Goal: Task Accomplishment & Management: Manage account settings

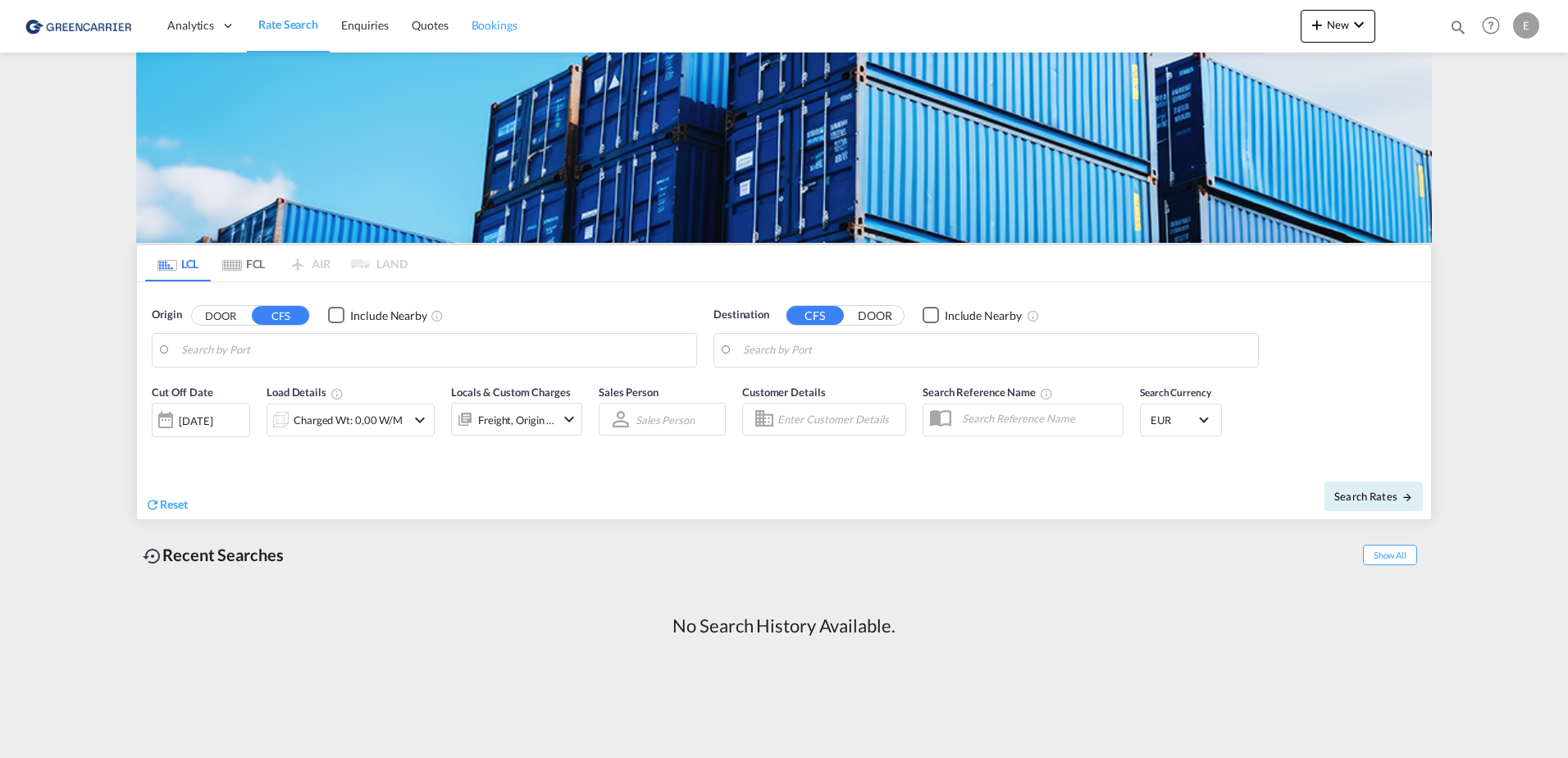
click at [495, 30] on span "Bookings" at bounding box center [494, 25] width 46 height 14
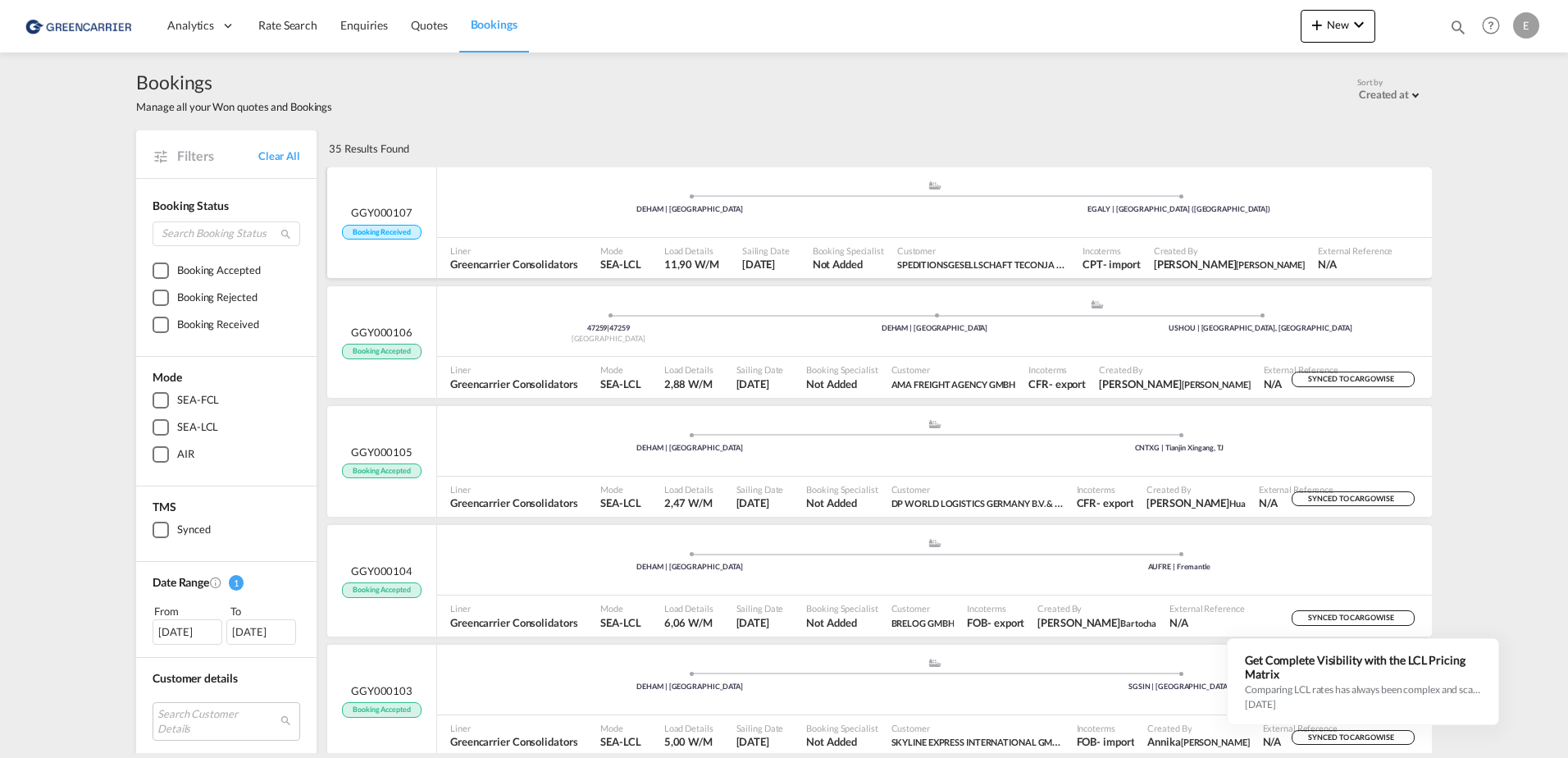
click at [374, 229] on span "Booking Received" at bounding box center [381, 233] width 79 height 16
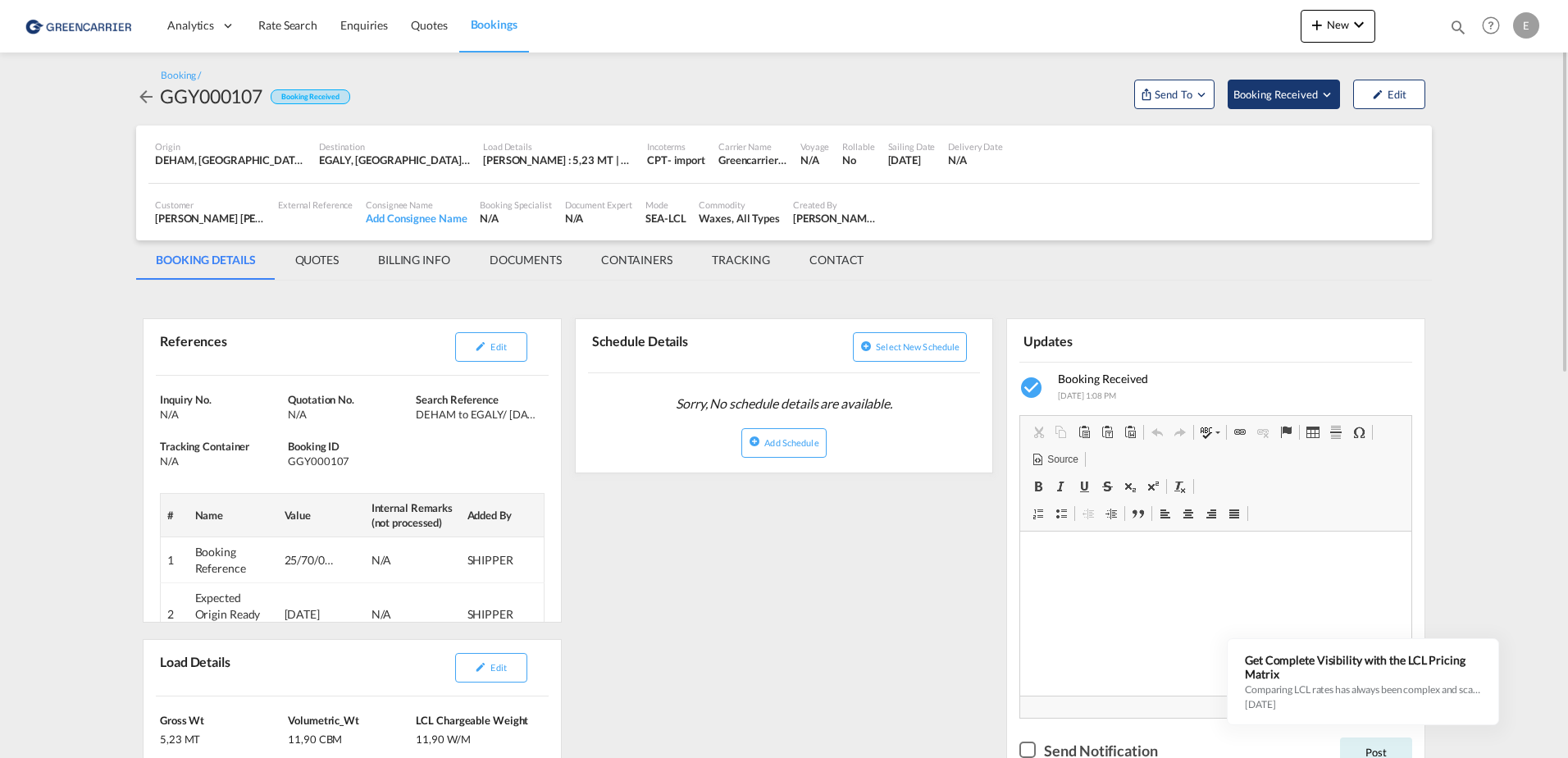
click at [1231, 100] on button "Booking Received" at bounding box center [1284, 94] width 113 height 30
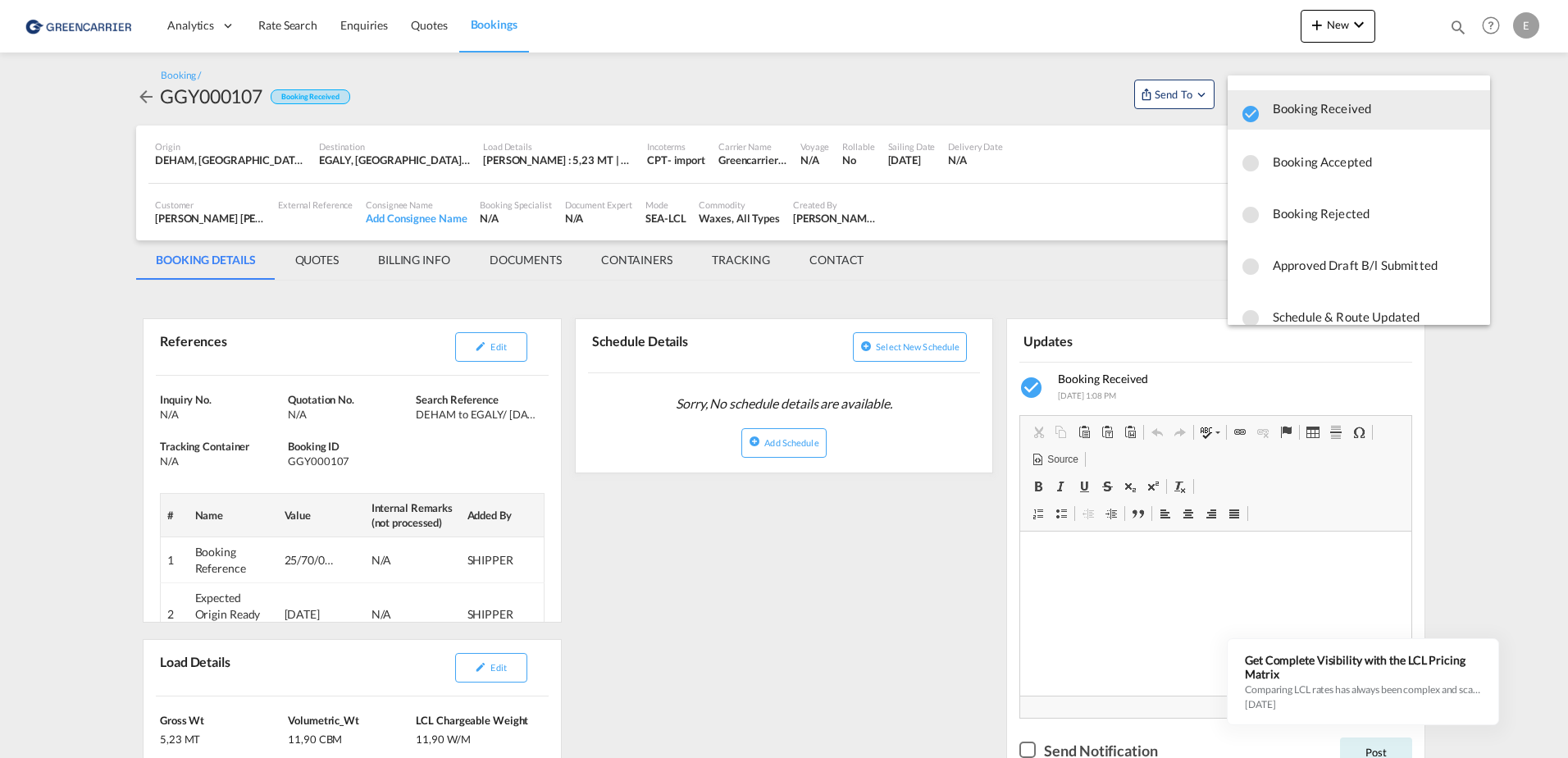
click at [1278, 155] on span "Booking Accepted" at bounding box center [1375, 161] width 204 height 30
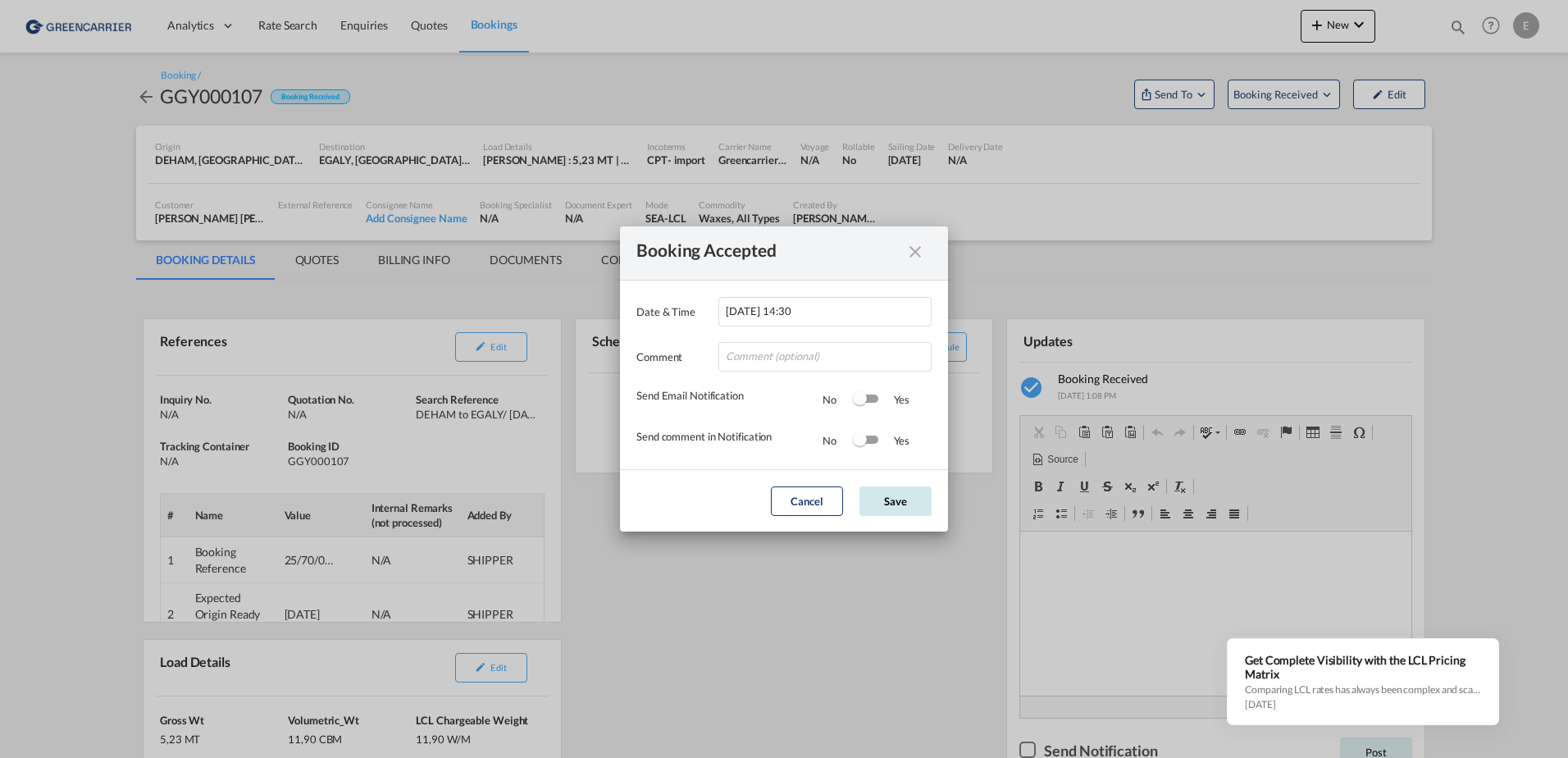
click at [894, 500] on button "Save" at bounding box center [895, 501] width 72 height 30
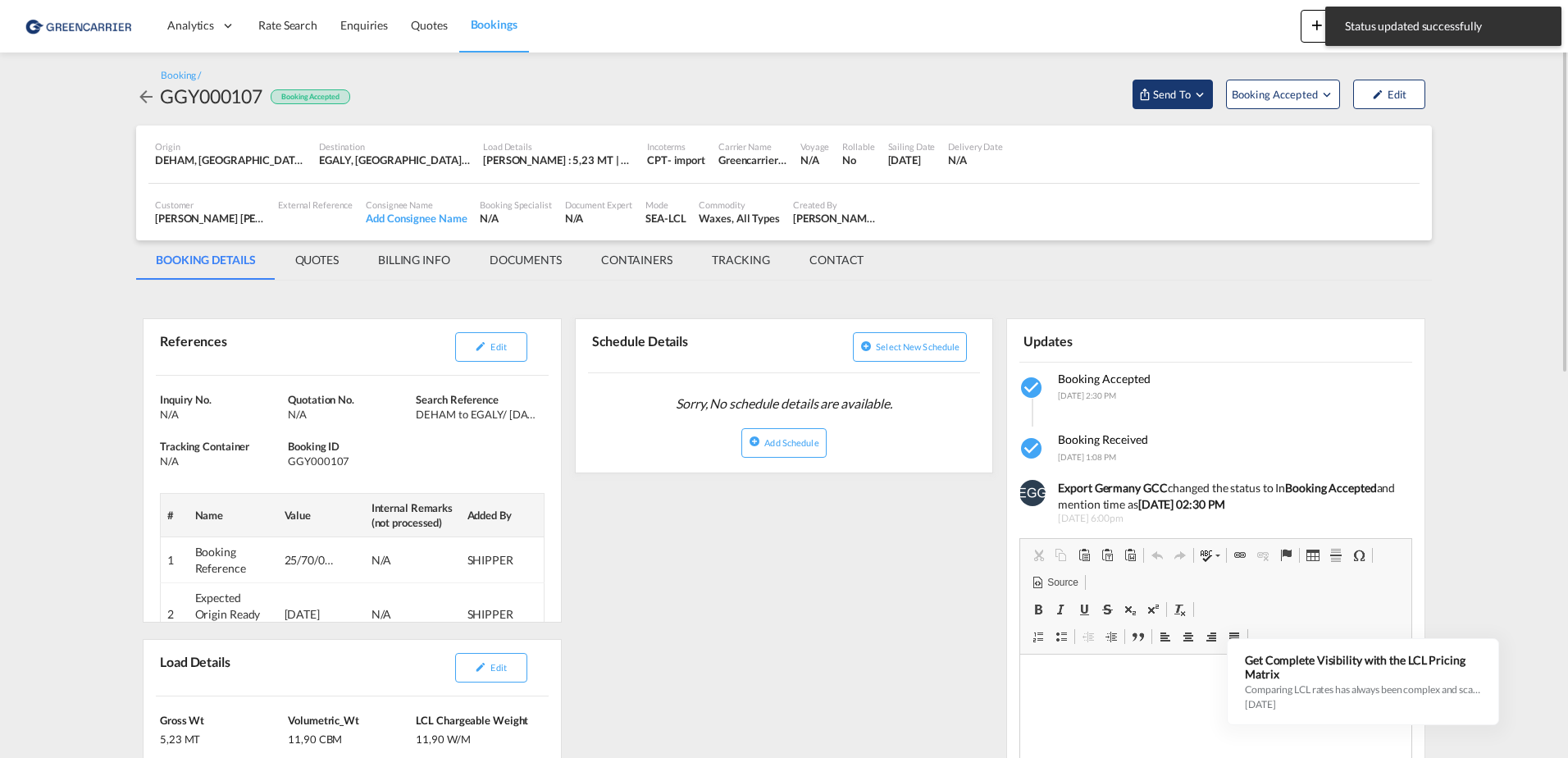
click at [1190, 79] on button "Send To" at bounding box center [1172, 94] width 80 height 30
click at [1176, 136] on span "Cargowise" at bounding box center [1215, 131] width 102 height 15
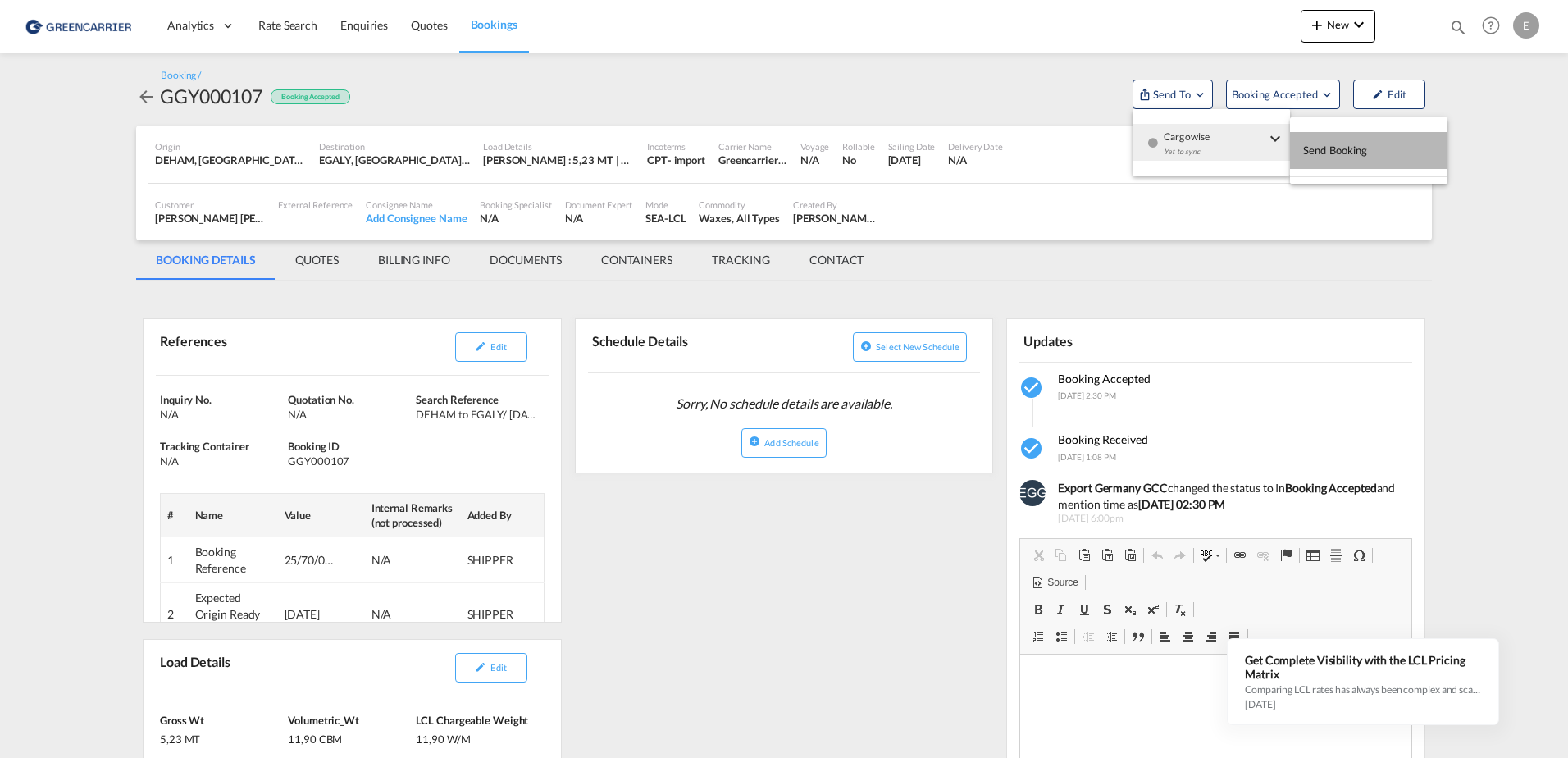
click at [1323, 145] on span "Send Booking" at bounding box center [1334, 149] width 64 height 27
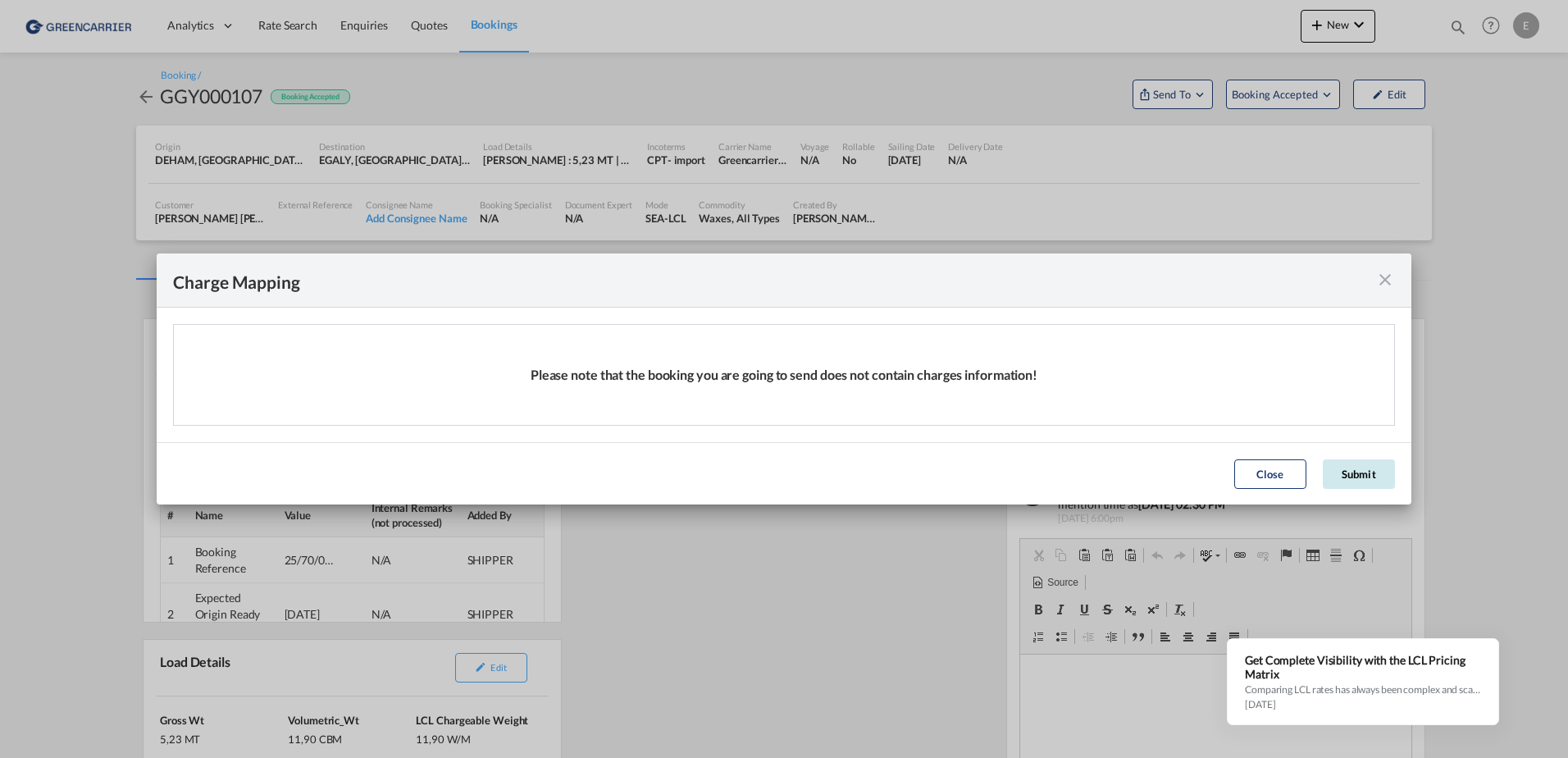
click at [1352, 476] on button "Submit" at bounding box center [1358, 474] width 72 height 30
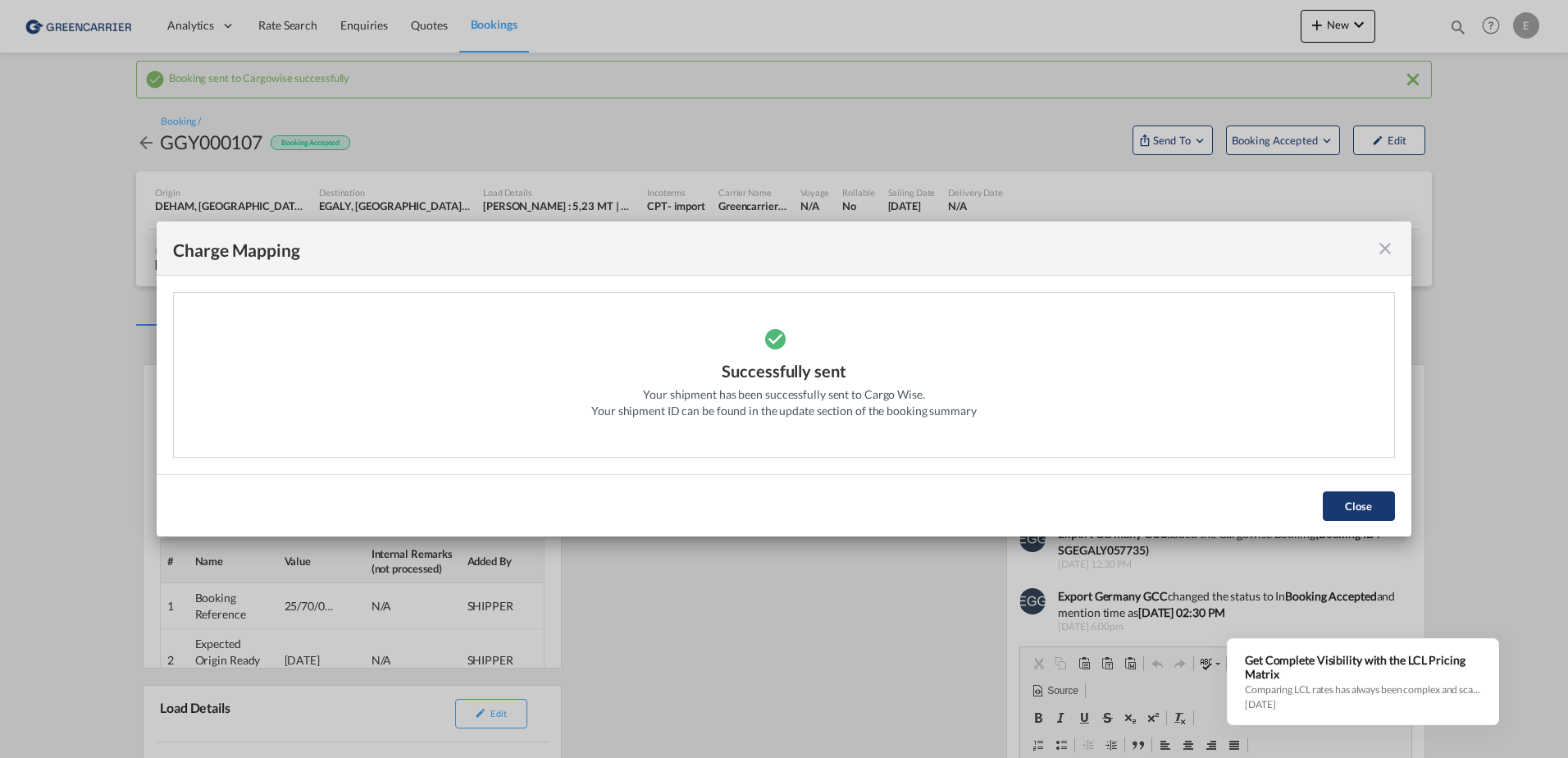
click at [1338, 515] on button "Close" at bounding box center [1358, 506] width 72 height 30
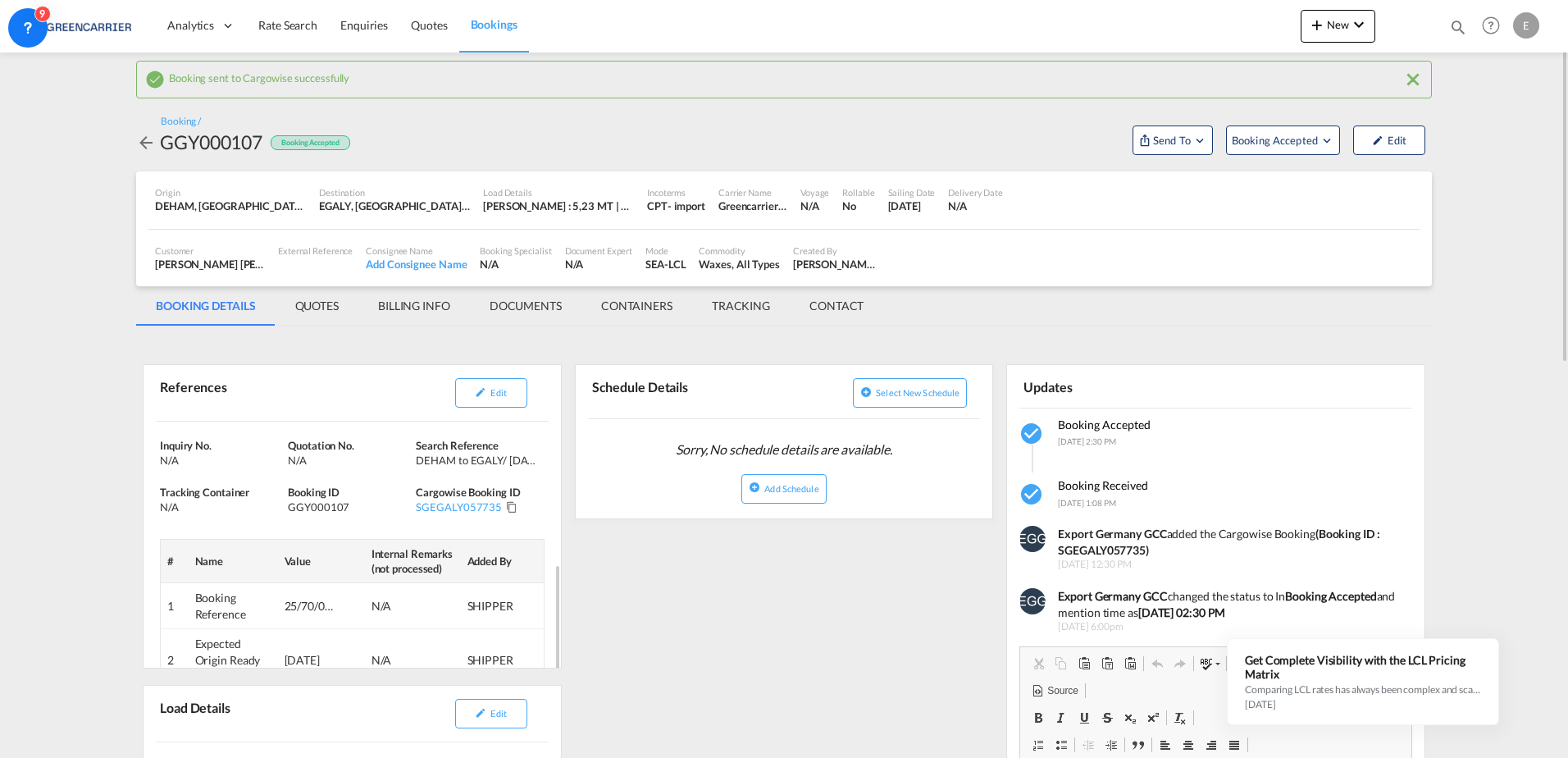
scroll to position [82, 0]
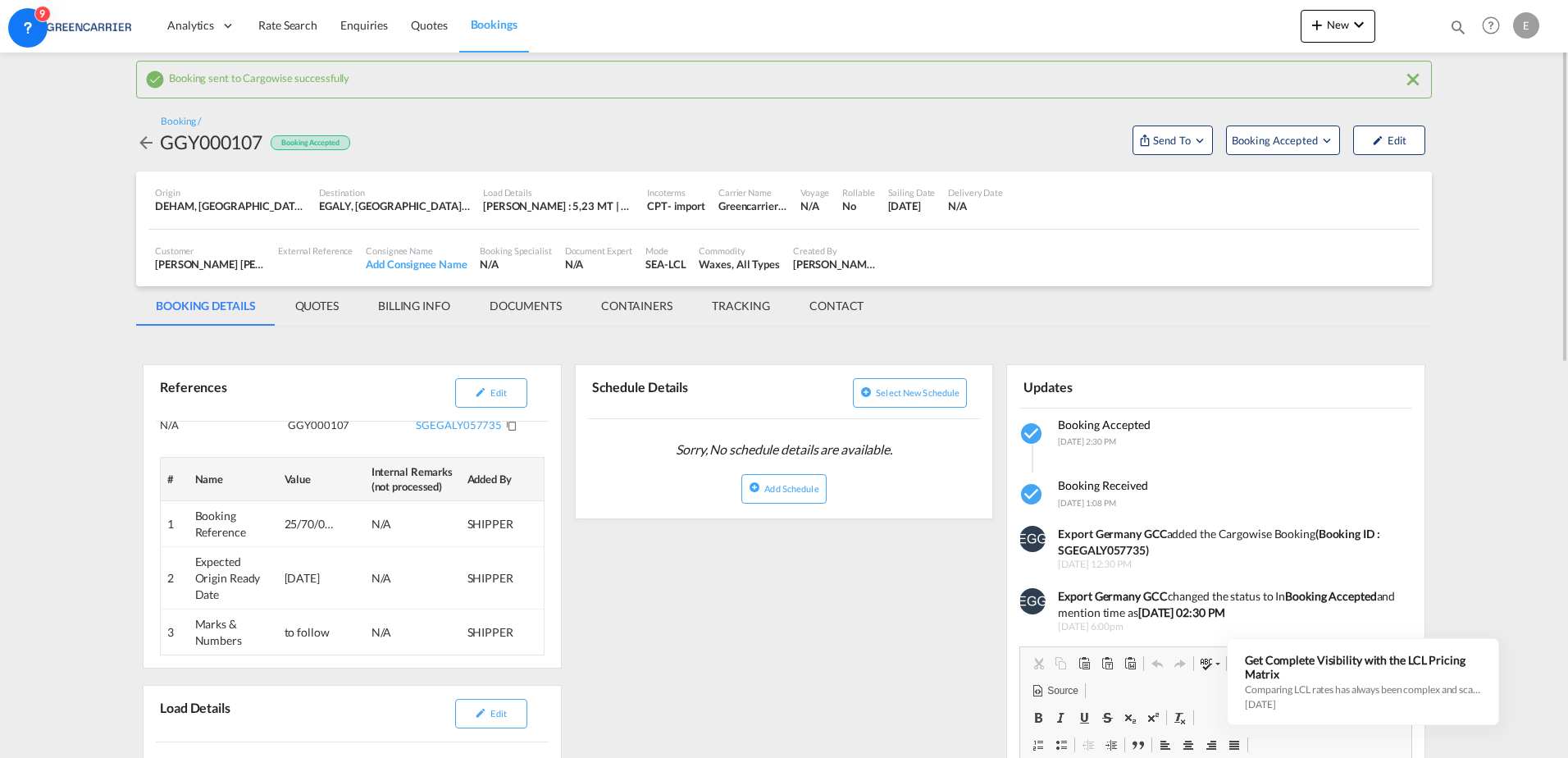
click at [398, 307] on md-tab-item "BILLING INFO" at bounding box center [414, 306] width 112 height 40
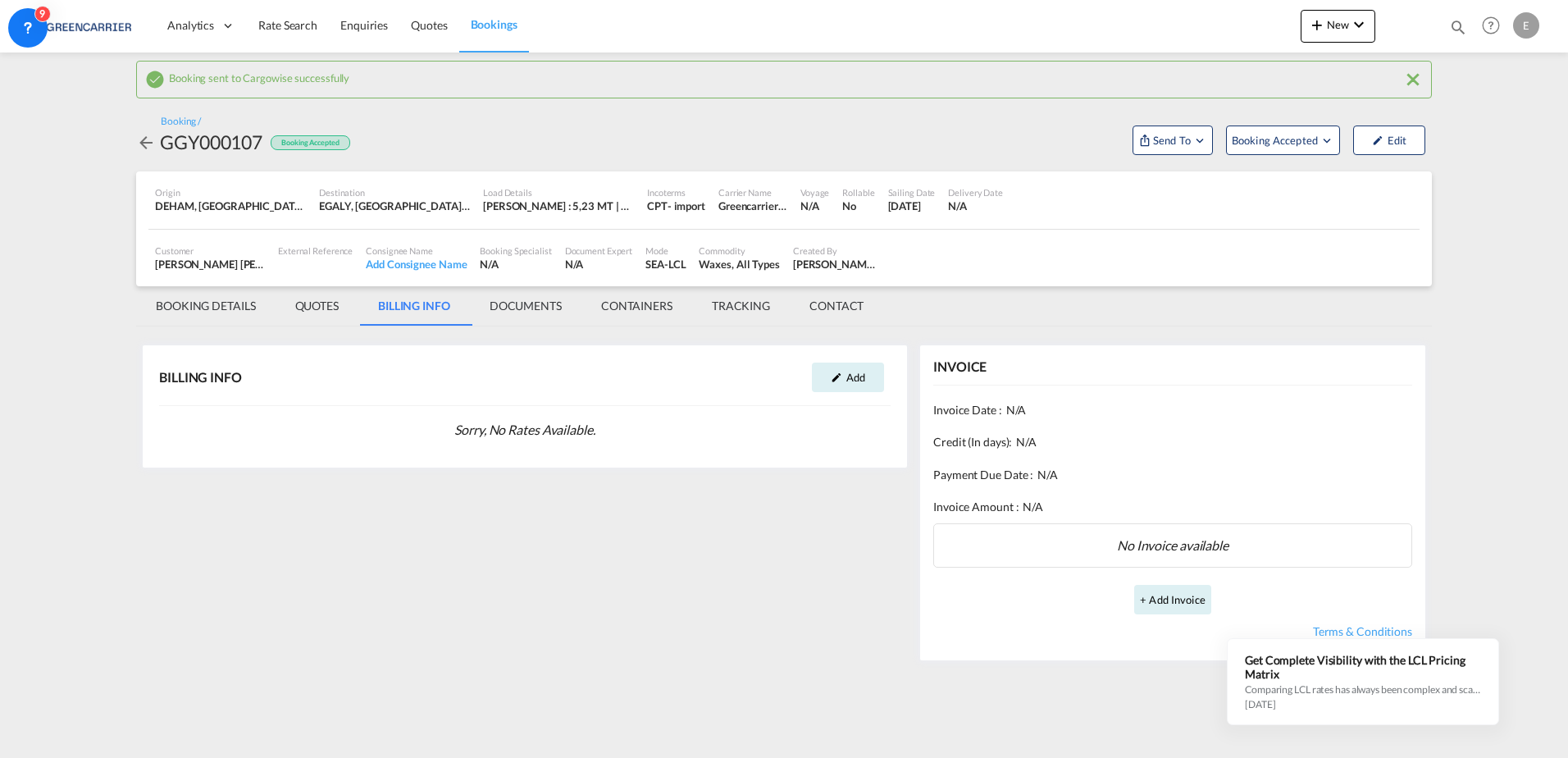
click at [511, 303] on md-tab-item "DOCUMENTS" at bounding box center [526, 306] width 112 height 40
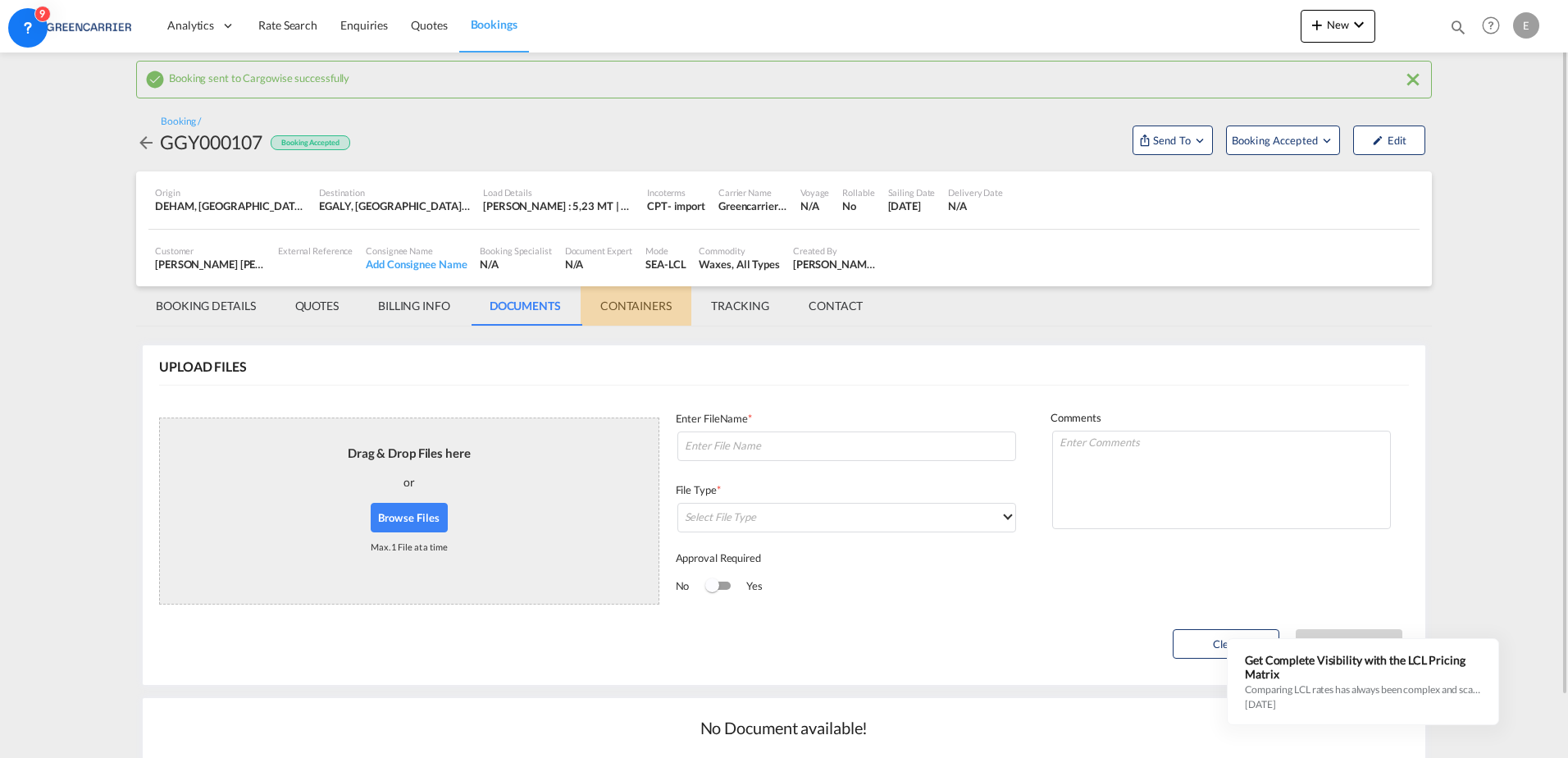
click at [619, 306] on md-tab-item "CONTAINERS" at bounding box center [637, 306] width 111 height 40
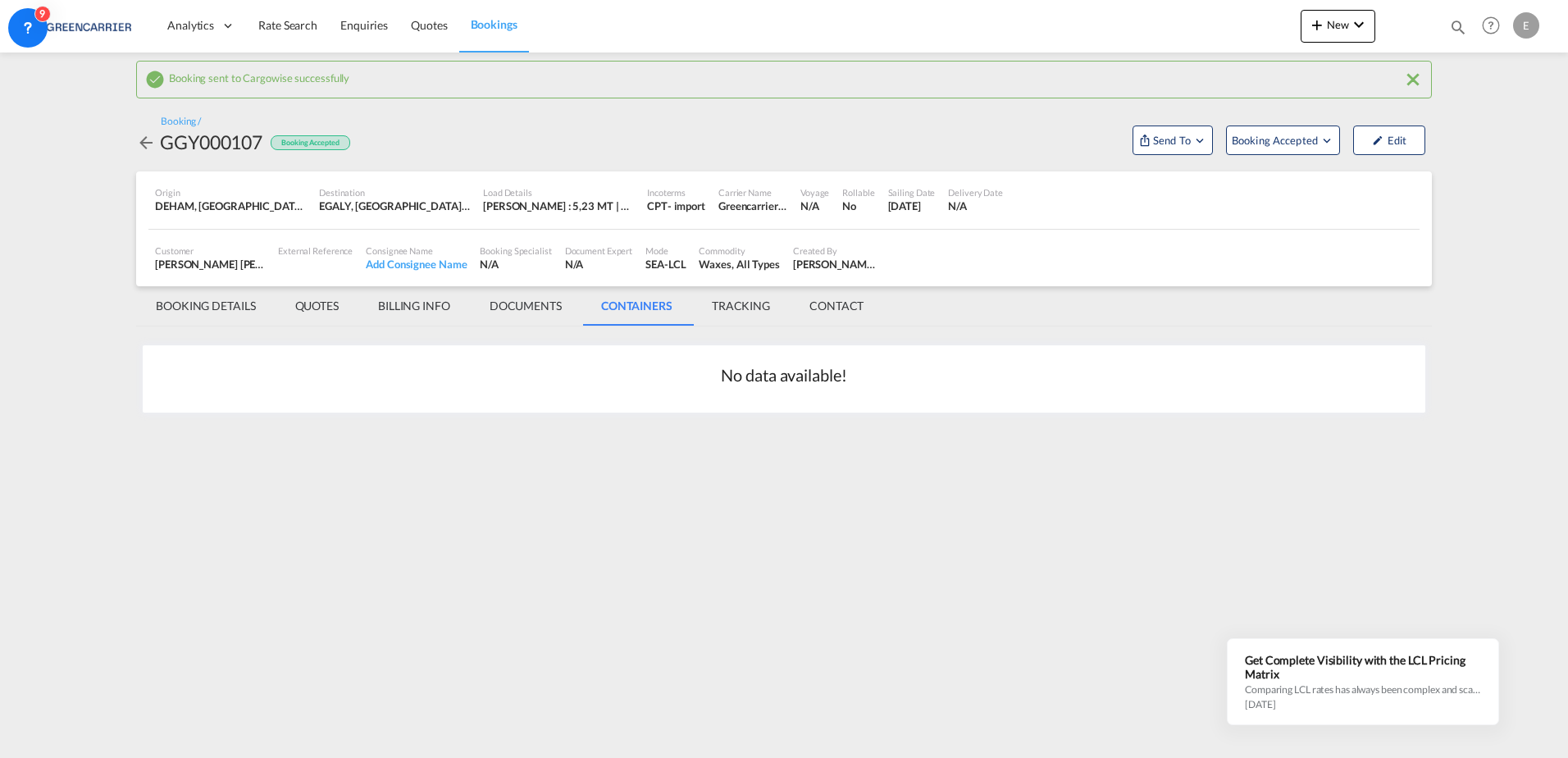
click at [720, 302] on md-tab-item "TRACKING" at bounding box center [740, 306] width 98 height 40
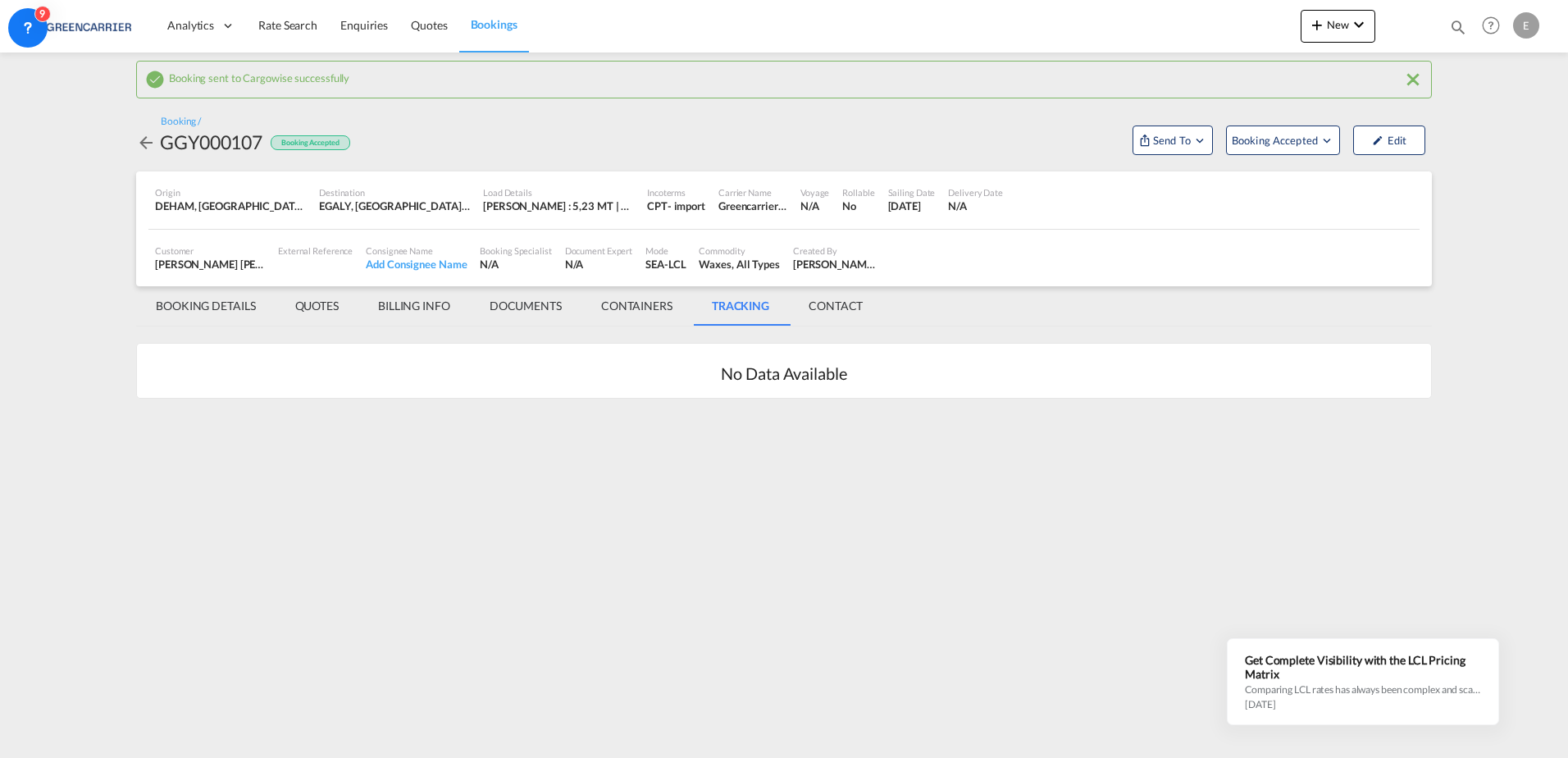
click at [207, 305] on md-tab-item "BOOKING DETAILS" at bounding box center [206, 306] width 140 height 40
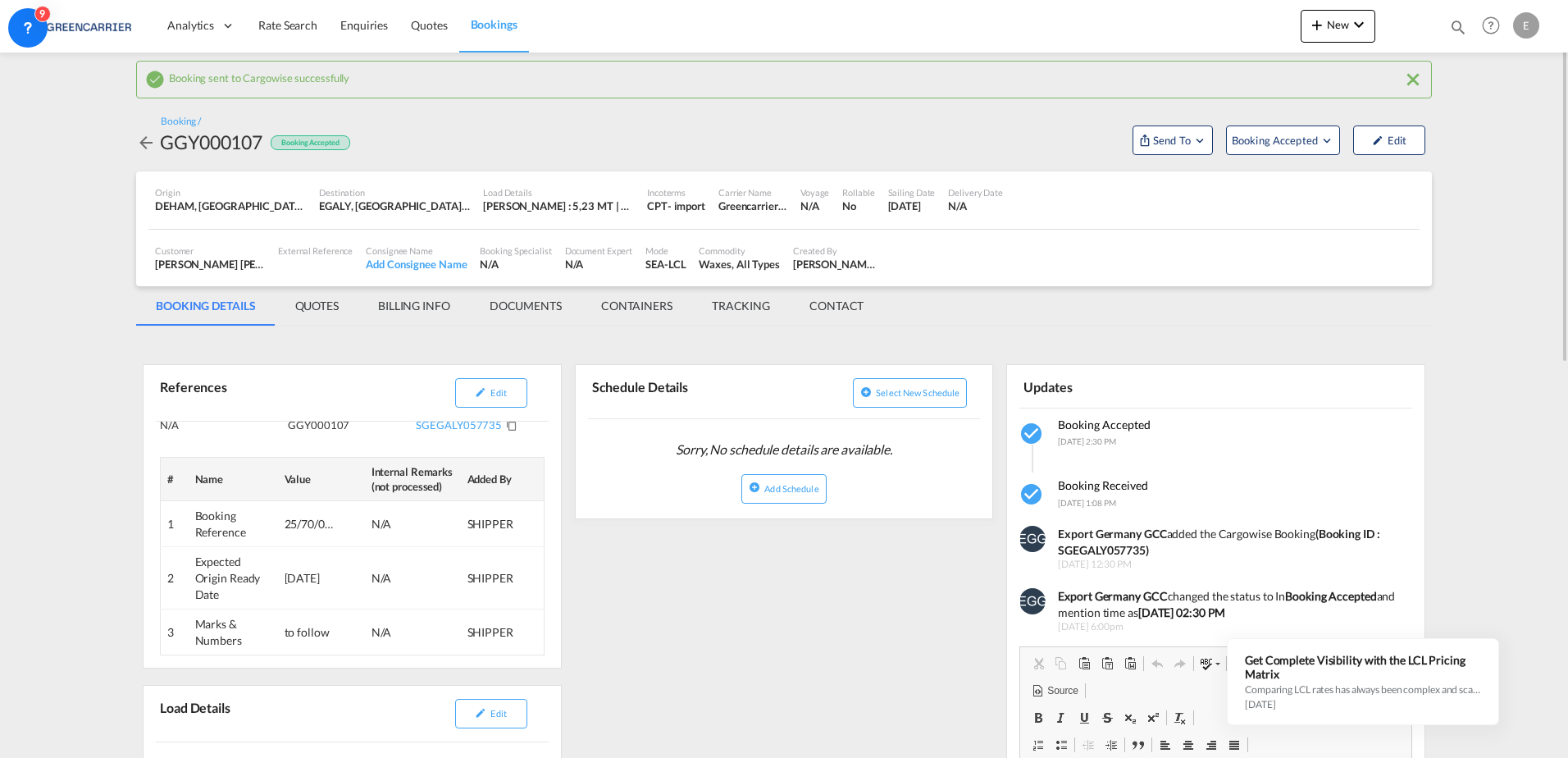
scroll to position [0, 0]
drag, startPoint x: 869, startPoint y: 266, endPoint x: 787, endPoint y: 264, distance: 82.0
click at [787, 264] on div "Created By [PERSON_NAME] [PERSON_NAME]" at bounding box center [835, 257] width 98 height 41
copy div "[PERSON_NAME] [PERSON_NAME]"
